Goal: Transaction & Acquisition: Purchase product/service

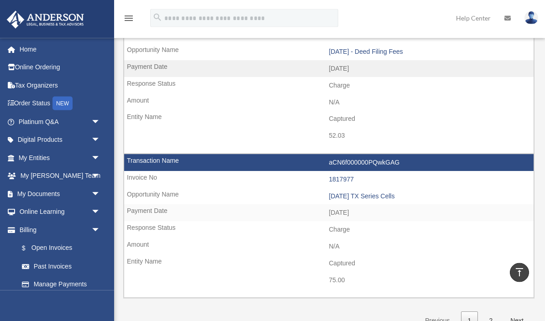
scroll to position [1275, 0]
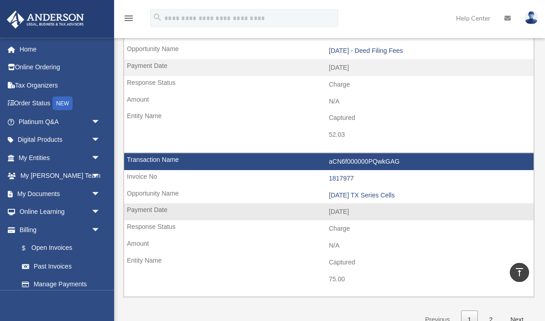
click at [496, 221] on td "Charge" at bounding box center [329, 229] width 410 height 17
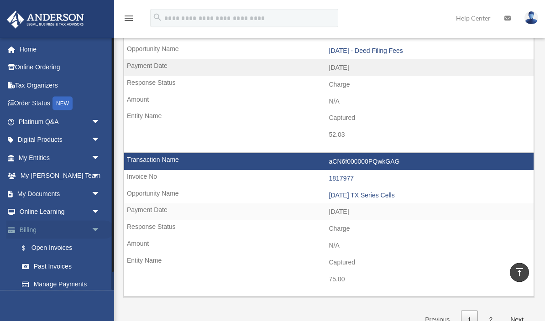
click at [26, 229] on link "Billing arrow_drop_down" at bounding box center [60, 230] width 108 height 18
click at [38, 246] on link "$ Open Invoices" at bounding box center [63, 248] width 101 height 19
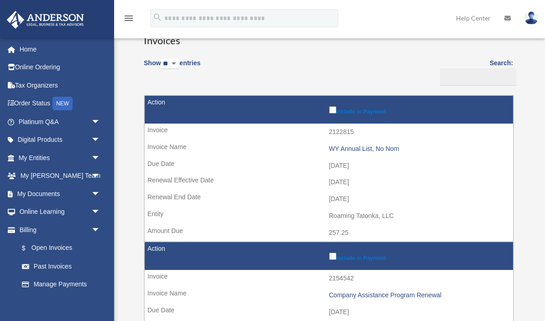
scroll to position [58, 0]
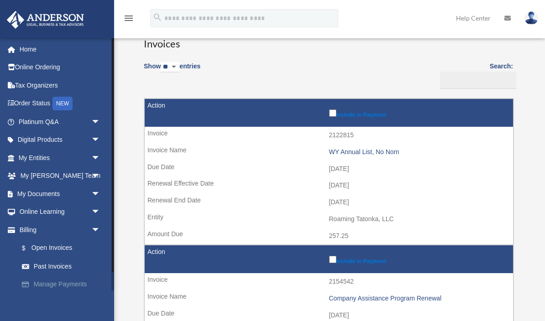
click at [52, 280] on link "Manage Payments" at bounding box center [63, 285] width 101 height 18
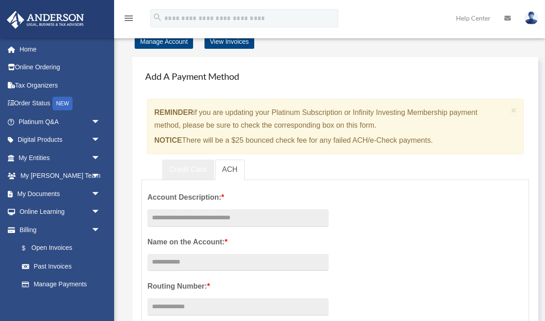
click at [184, 173] on link "Credit Card" at bounding box center [188, 170] width 52 height 21
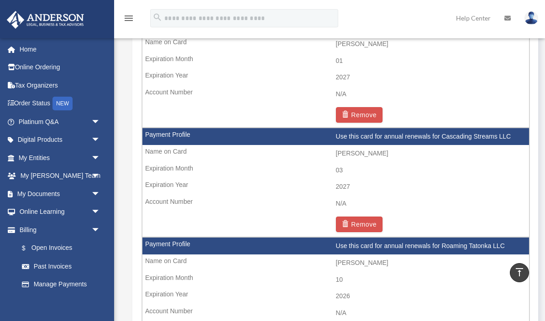
scroll to position [736, 0]
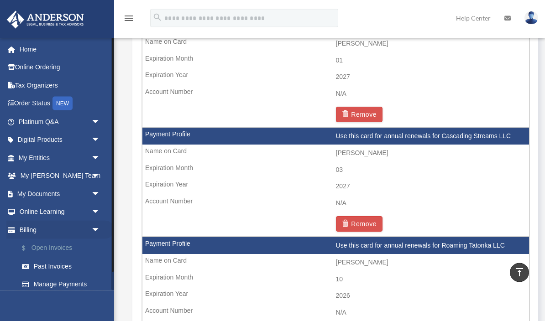
click at [42, 244] on link "$ Open Invoices" at bounding box center [63, 248] width 101 height 19
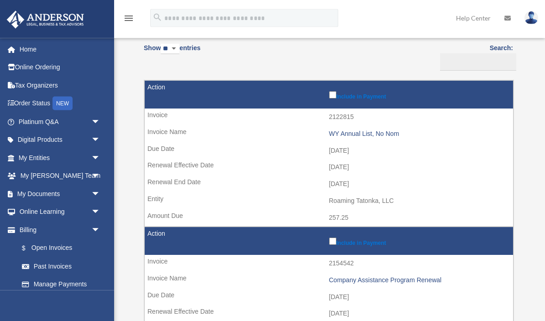
scroll to position [77, 0]
click at [326, 90] on td "Include in Payment" at bounding box center [329, 95] width 368 height 28
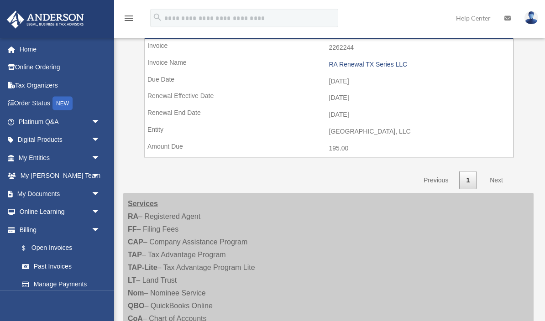
scroll to position [576, 0]
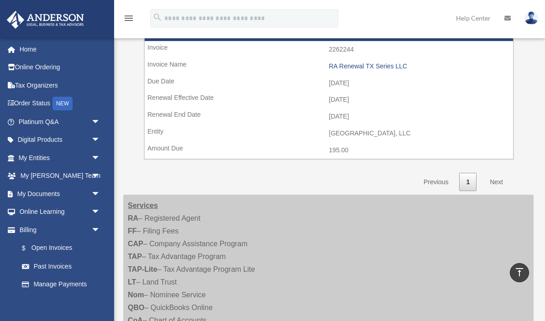
click at [499, 173] on link "Next" at bounding box center [496, 182] width 27 height 19
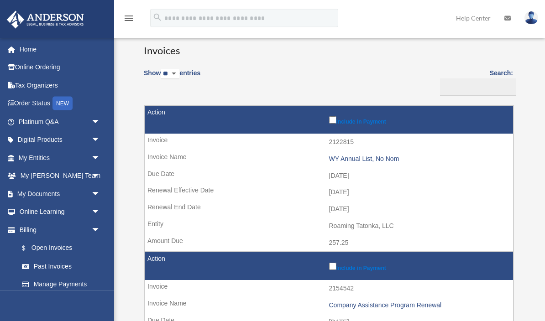
scroll to position [52, 0]
click at [380, 161] on td "WY Annual List, No Nom" at bounding box center [329, 159] width 368 height 17
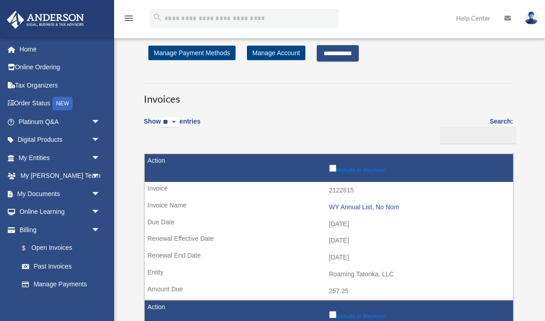
scroll to position [14, 0]
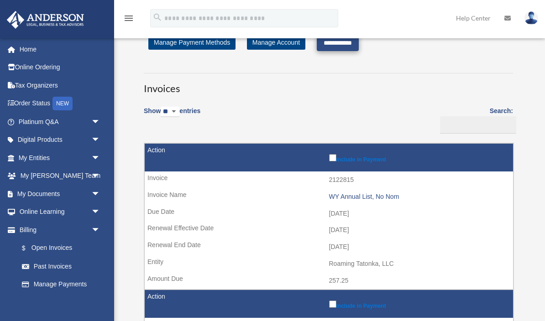
click at [359, 48] on input "**********" at bounding box center [338, 43] width 42 height 16
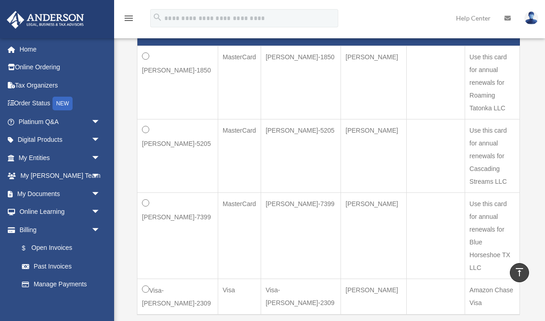
scroll to position [290, 0]
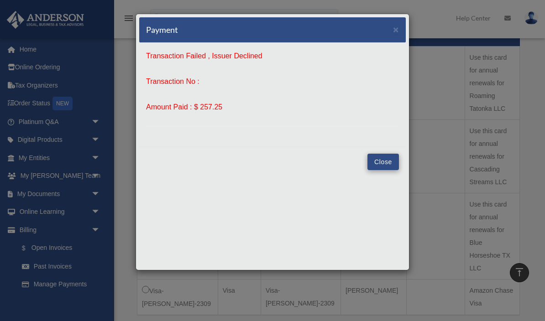
click at [382, 164] on button "Close" at bounding box center [384, 162] width 32 height 16
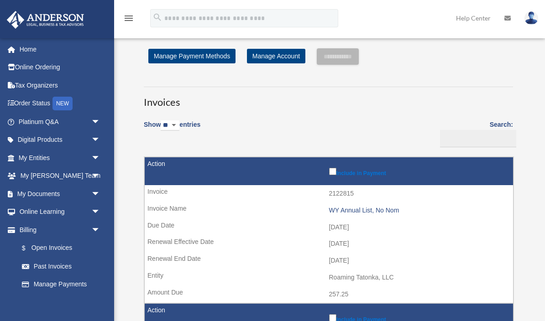
scroll to position [274, 0]
